Goal: Navigation & Orientation: Find specific page/section

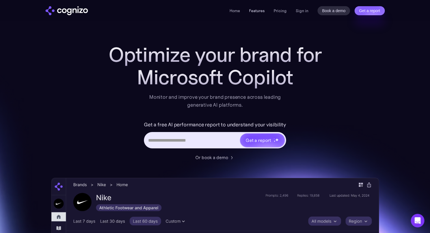
click at [255, 10] on link "Features" at bounding box center [257, 10] width 16 height 5
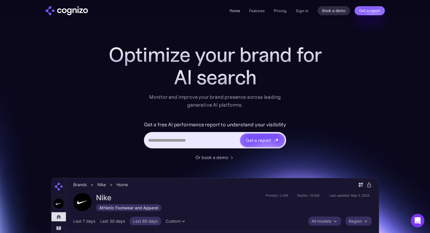
click at [235, 9] on link "Home" at bounding box center [234, 10] width 10 height 5
click at [283, 11] on link "Pricing" at bounding box center [280, 10] width 13 height 5
